Goal: Transaction & Acquisition: Purchase product/service

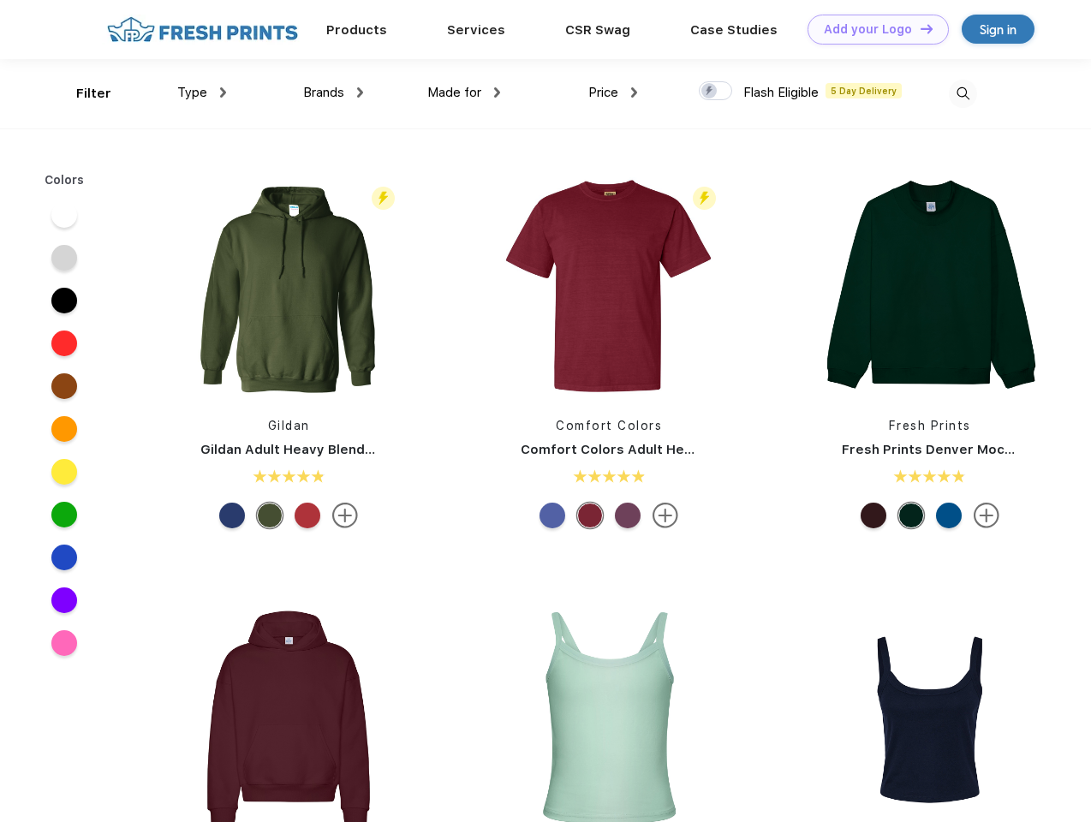
click at [872, 29] on link "Add your Logo Design Tool" at bounding box center [878, 30] width 141 height 30
click at [0, 0] on div "Design Tool" at bounding box center [0, 0] width 0 height 0
click at [919, 28] on link "Add your Logo Design Tool" at bounding box center [878, 30] width 141 height 30
click at [82, 93] on div "Filter" at bounding box center [93, 94] width 35 height 20
click at [202, 92] on span "Type" at bounding box center [192, 92] width 30 height 15
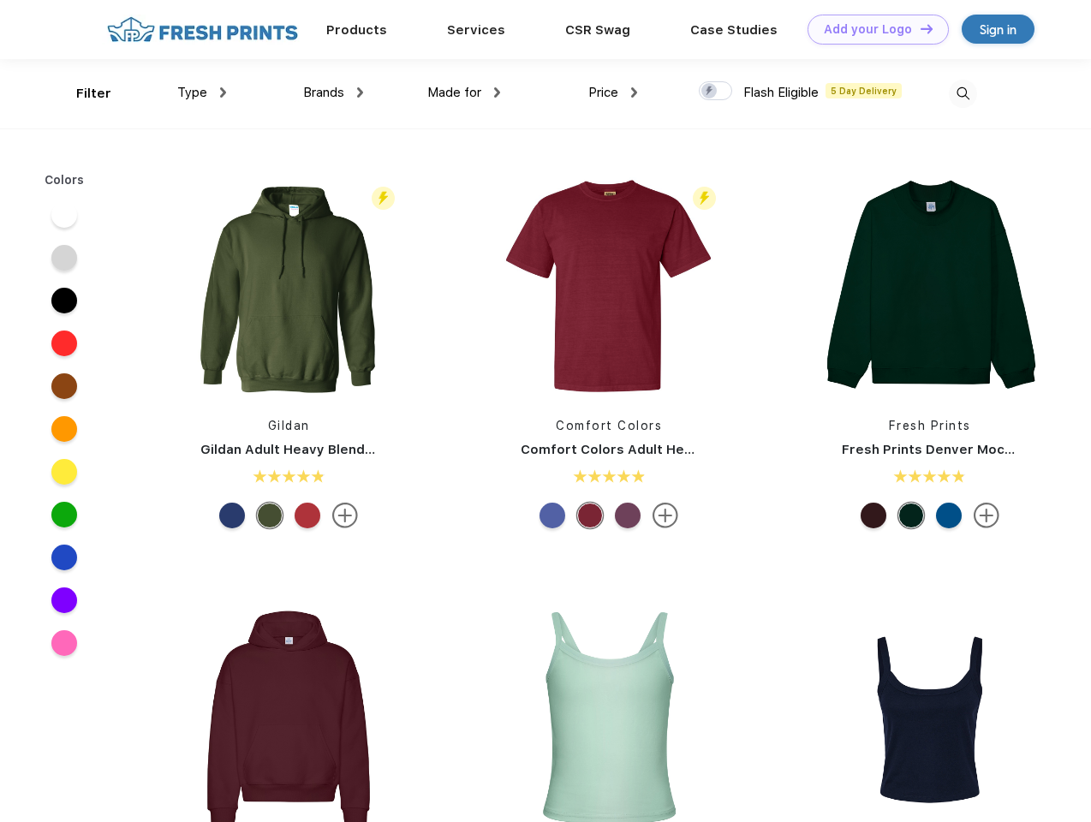
click at [333, 92] on span "Brands" at bounding box center [323, 92] width 41 height 15
click at [464, 92] on span "Made for" at bounding box center [454, 92] width 54 height 15
click at [613, 92] on span "Price" at bounding box center [603, 92] width 30 height 15
click at [716, 92] on div at bounding box center [715, 90] width 33 height 19
click at [710, 92] on input "checkbox" at bounding box center [704, 85] width 11 height 11
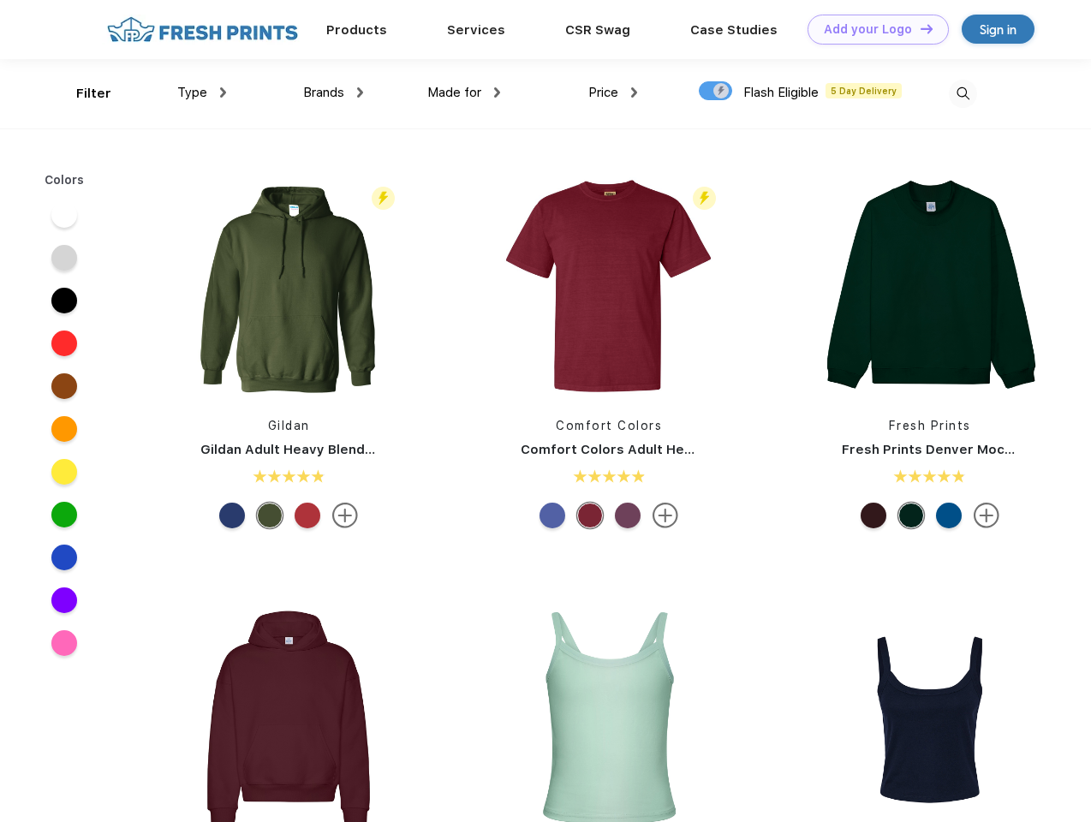
click at [963, 93] on img at bounding box center [963, 94] width 28 height 28
